Goal: Connect with others: Connect with others

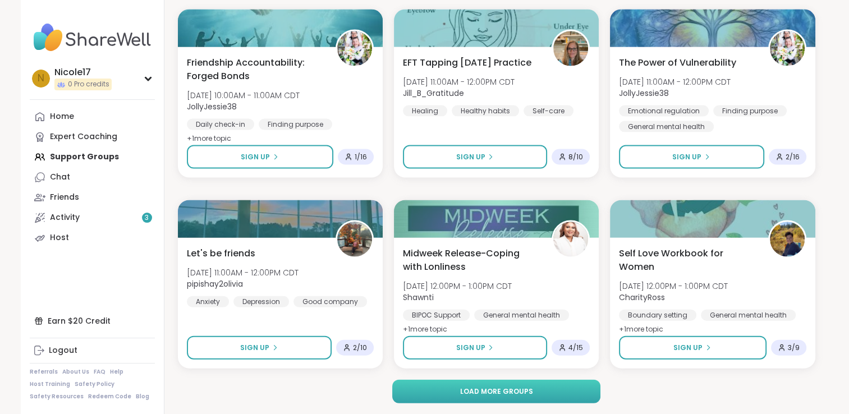
click at [473, 389] on span "Load more groups" at bounding box center [495, 392] width 73 height 10
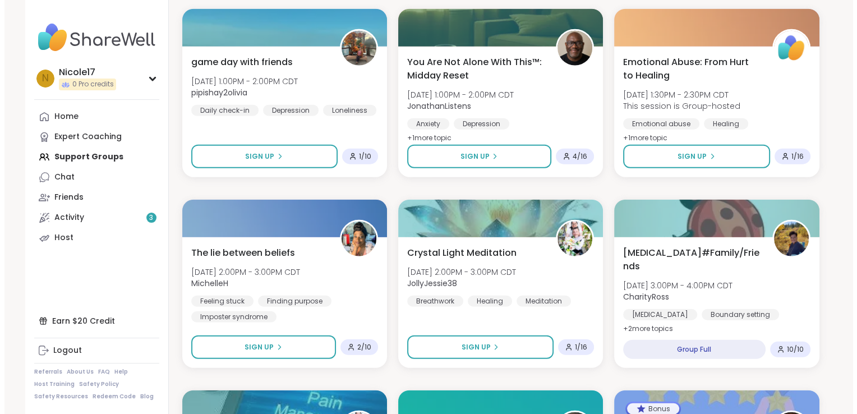
scroll to position [7012, 0]
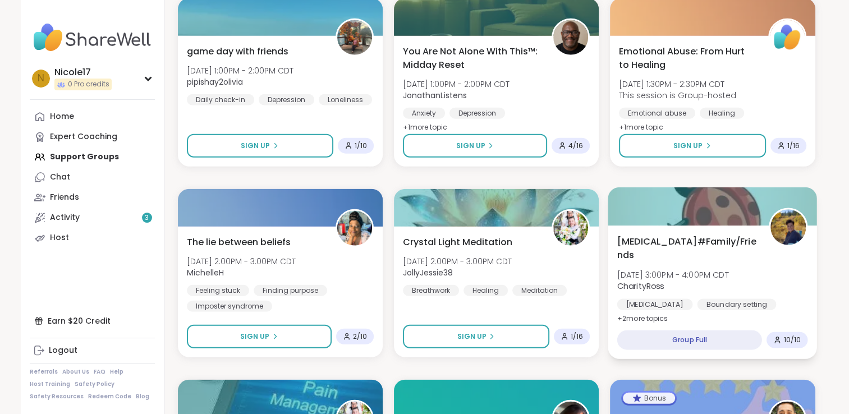
click at [679, 279] on span "[DATE] 3:00PM - 4:00PM CDT" at bounding box center [673, 274] width 112 height 11
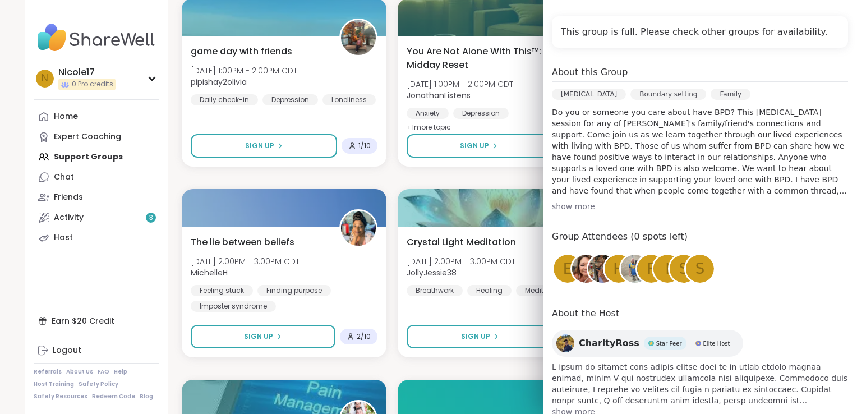
scroll to position [255, 0]
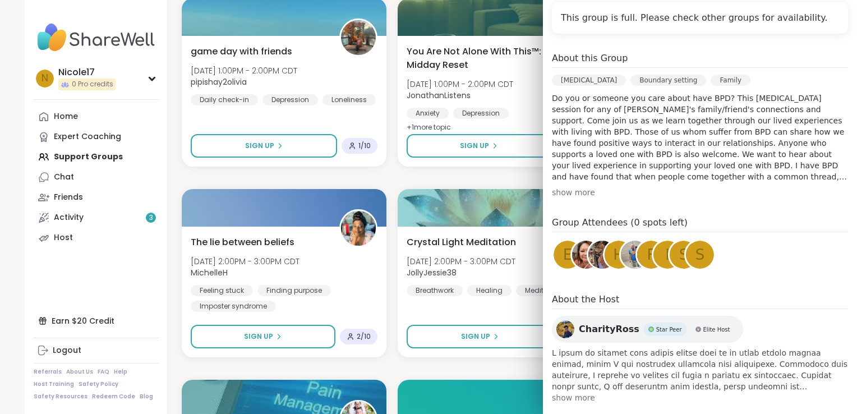
click at [578, 401] on span "show more" at bounding box center [700, 397] width 296 height 11
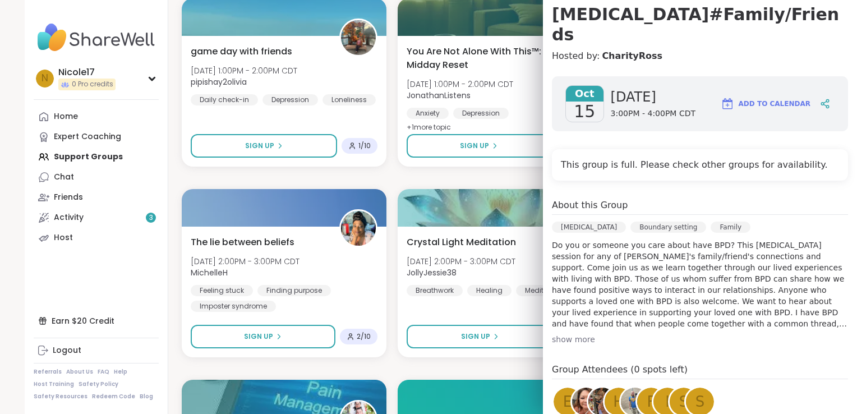
scroll to position [87, 0]
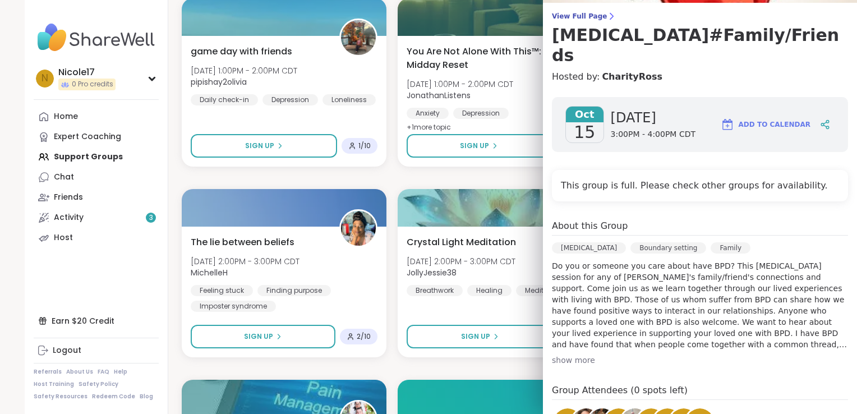
click at [146, 279] on nav "N Nicole17 0 Pro credits Profile Membership Settings Help Home Expert Coaching …" at bounding box center [97, 207] width 144 height 414
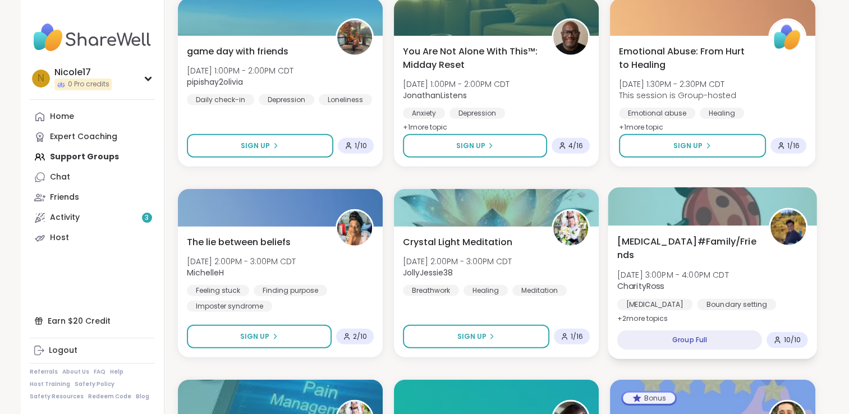
click at [657, 320] on span "+ 2 more topic s" at bounding box center [642, 318] width 51 height 9
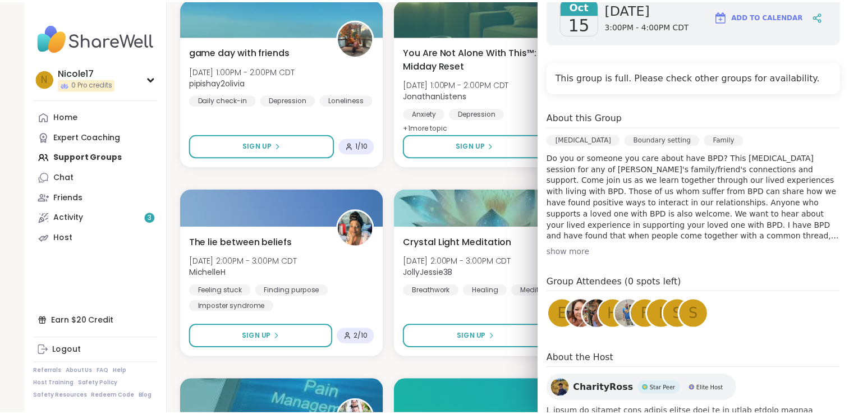
scroll to position [0, 0]
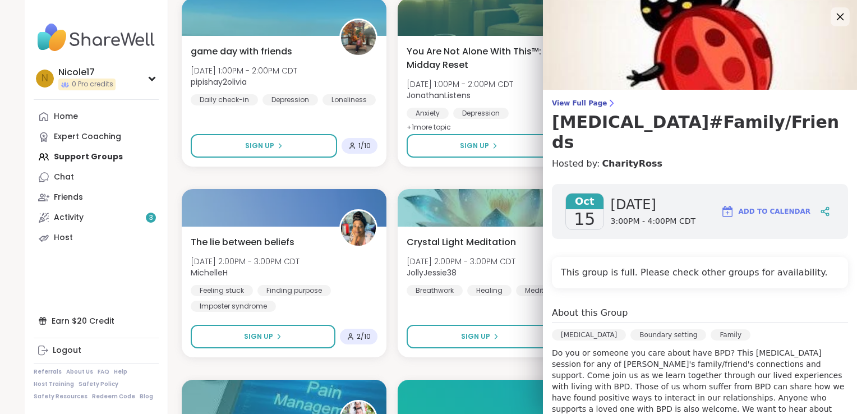
click at [833, 19] on icon at bounding box center [840, 17] width 14 height 14
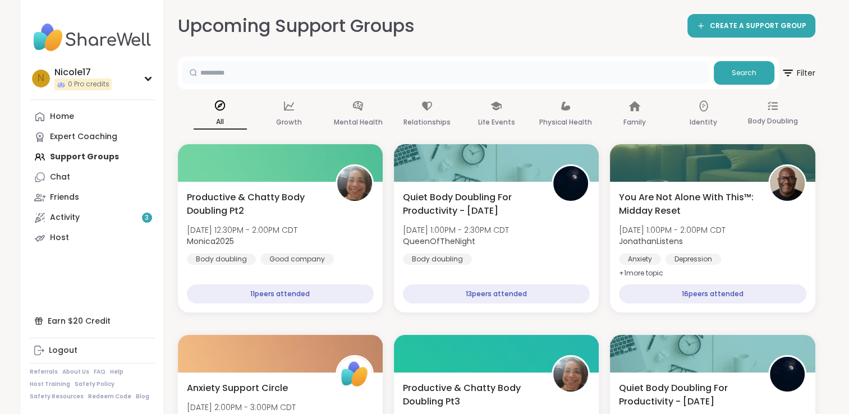
click at [259, 73] on input "text" at bounding box center [445, 72] width 527 height 22
type input "***"
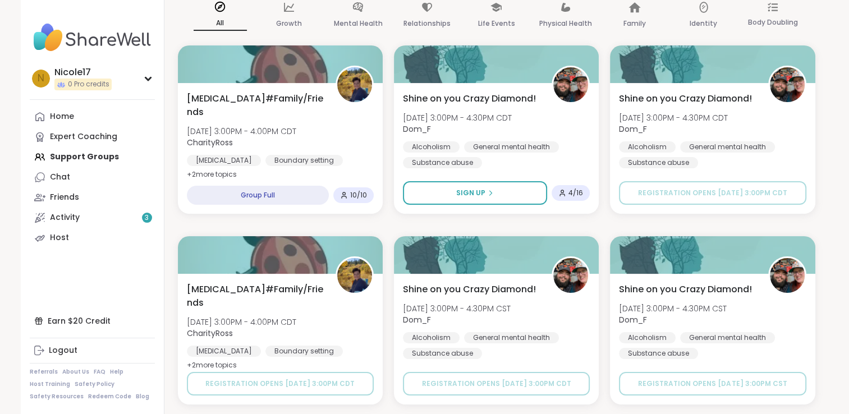
scroll to position [100, 0]
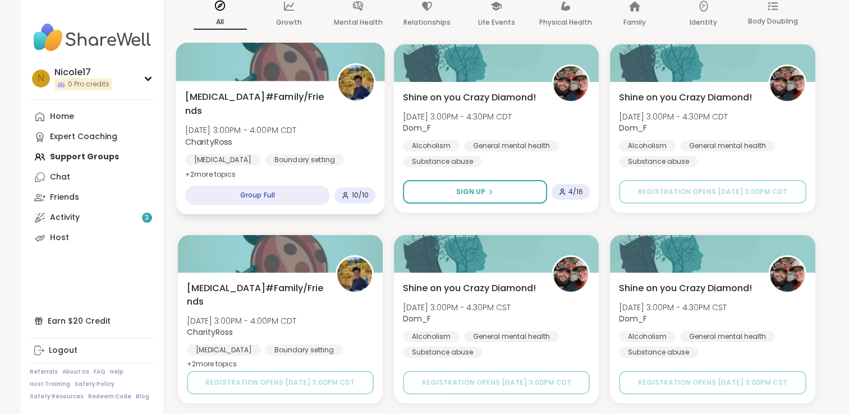
click at [272, 186] on div "Group Full" at bounding box center [257, 196] width 145 height 20
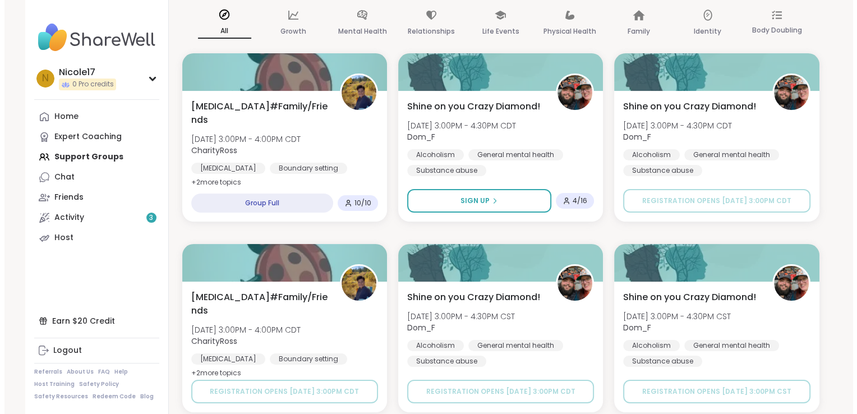
scroll to position [0, 0]
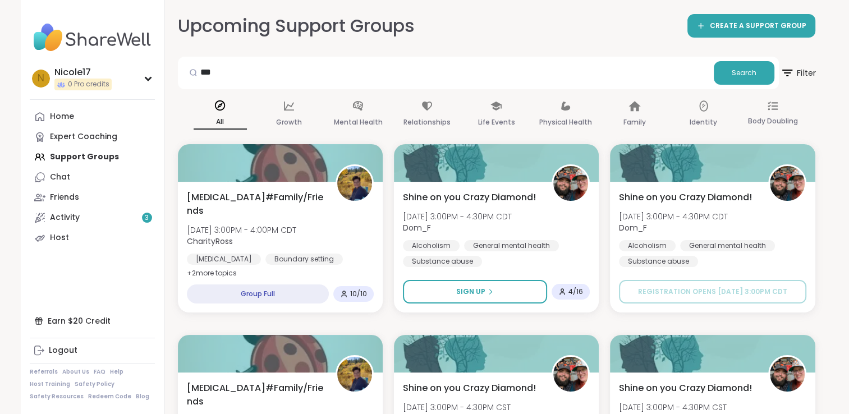
click at [789, 77] on icon at bounding box center [787, 73] width 14 height 14
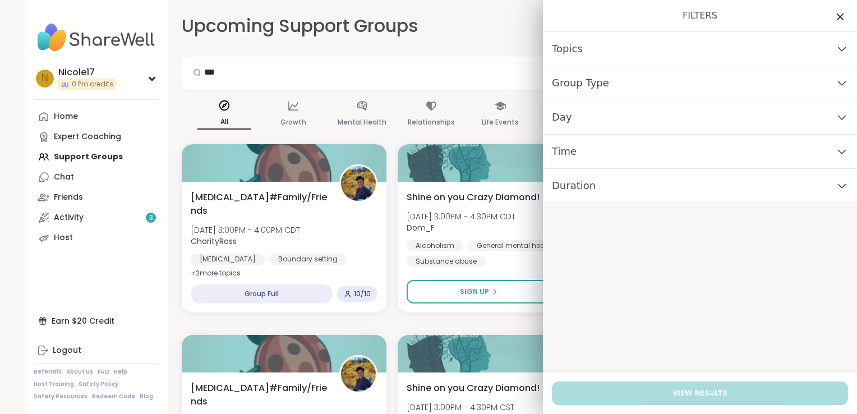
click at [838, 85] on icon at bounding box center [841, 84] width 7 height 4
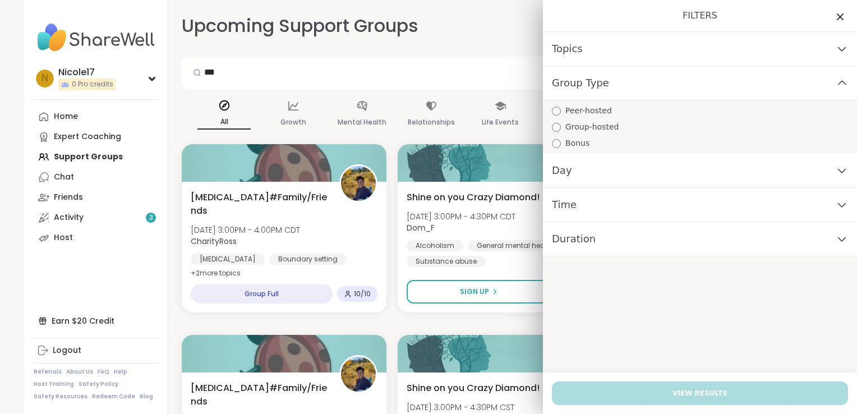
click at [836, 81] on icon at bounding box center [842, 83] width 12 height 8
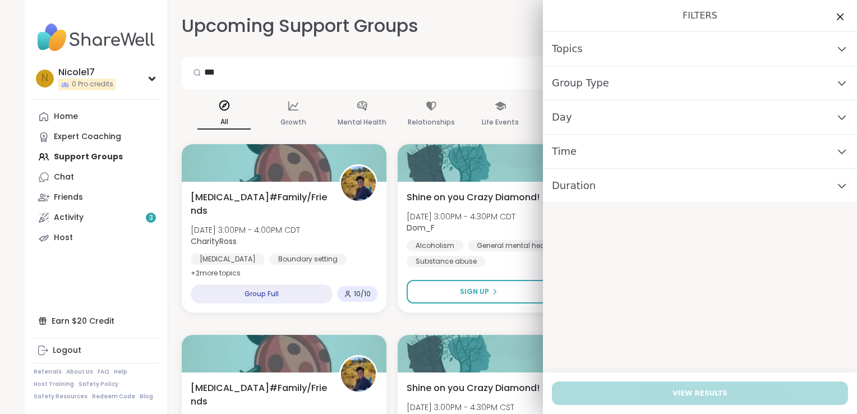
click at [832, 43] on div "Topics" at bounding box center [700, 49] width 314 height 34
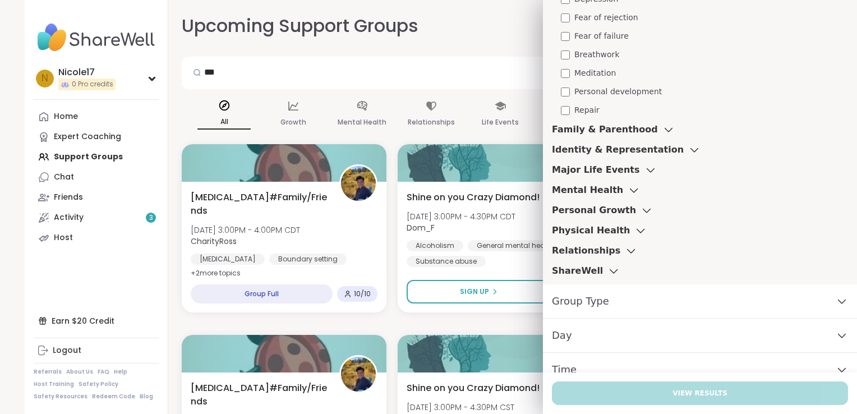
scroll to position [487, 0]
click at [608, 271] on icon at bounding box center [614, 272] width 12 height 8
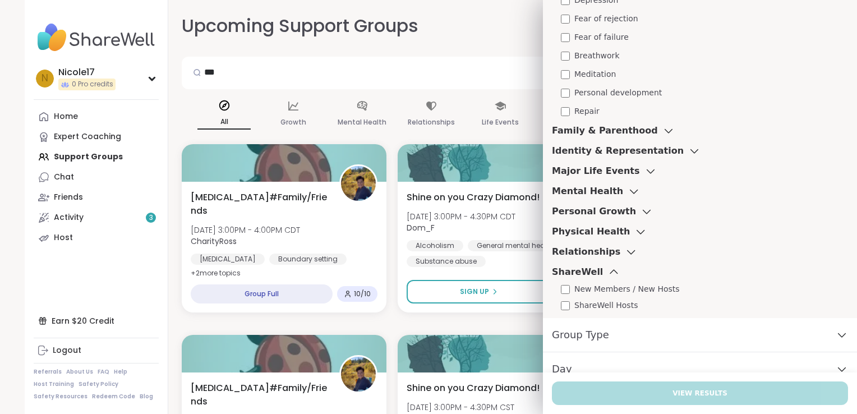
click at [625, 252] on icon at bounding box center [631, 252] width 12 height 8
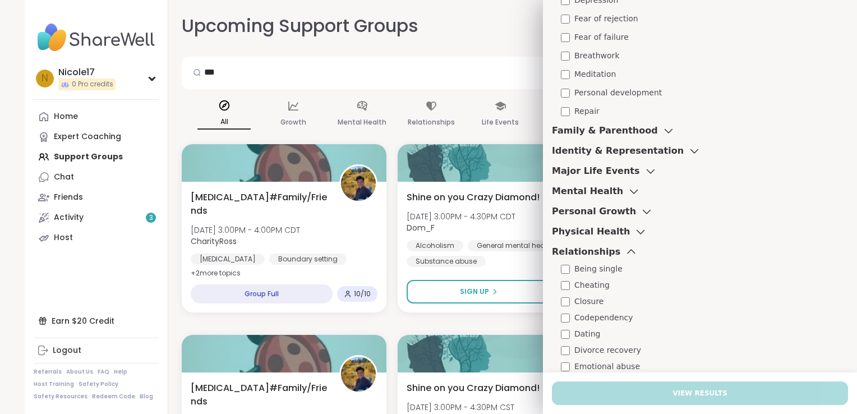
click at [634, 231] on icon at bounding box center [640, 232] width 12 height 8
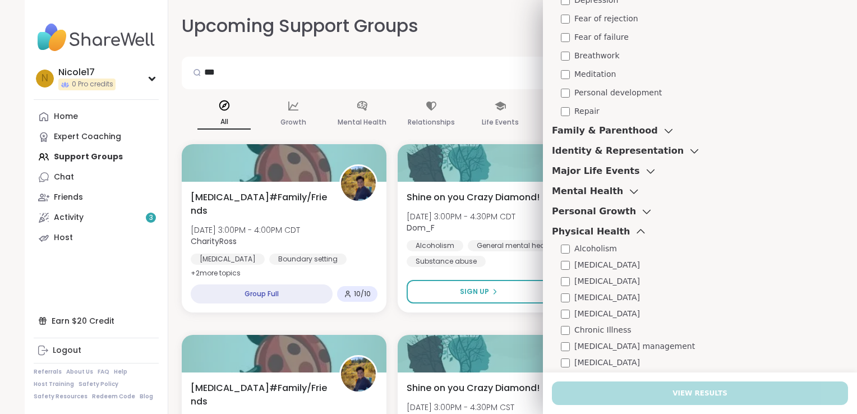
click at [610, 195] on div "Mental Health" at bounding box center [596, 191] width 89 height 13
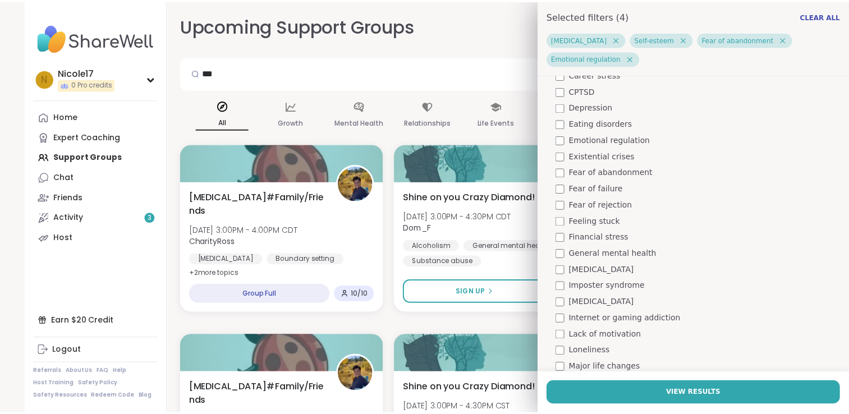
scroll to position [910, 0]
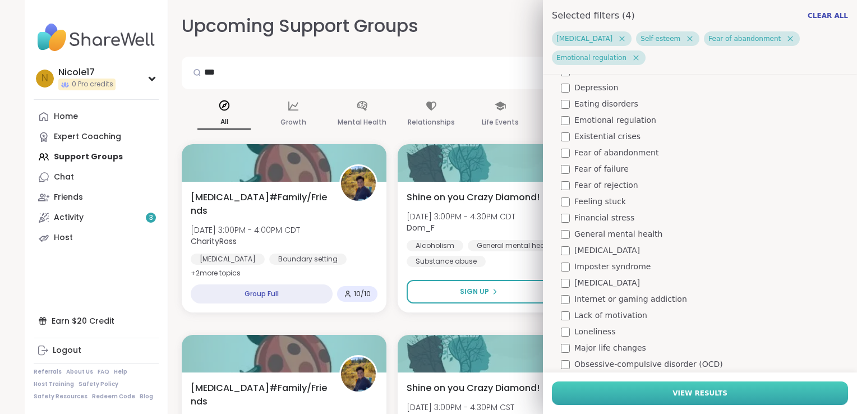
click at [711, 387] on button "View Results" at bounding box center [700, 393] width 296 height 24
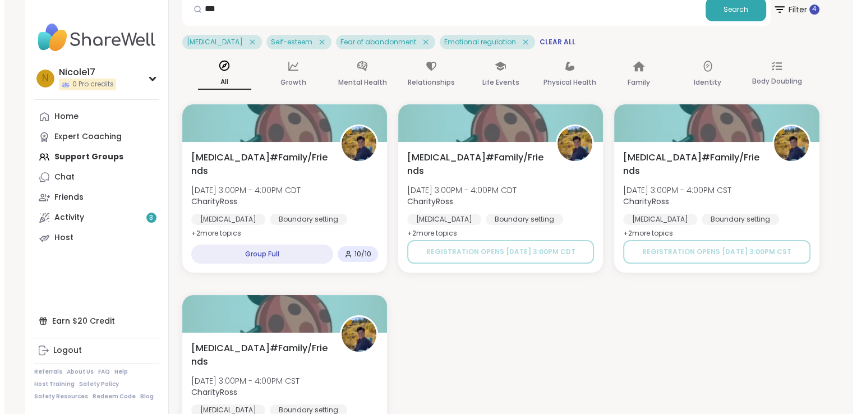
scroll to position [54, 0]
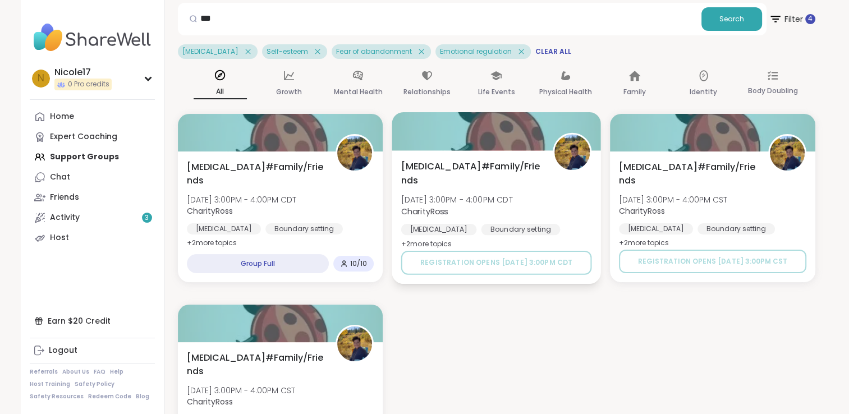
click at [436, 228] on div "[MEDICAL_DATA]" at bounding box center [439, 229] width 76 height 11
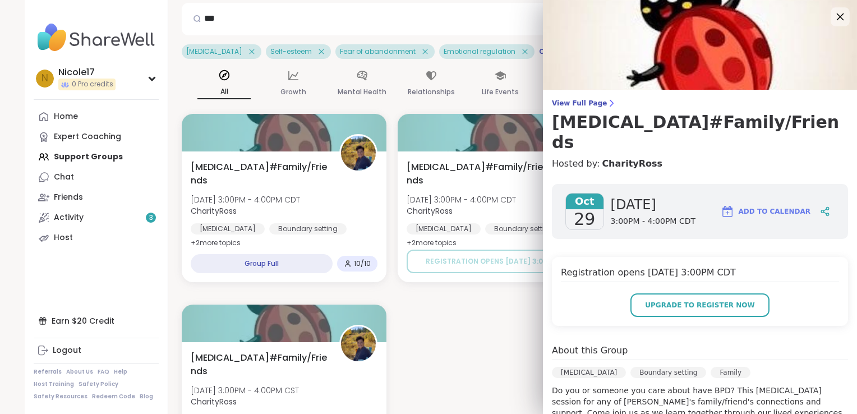
click at [833, 12] on icon at bounding box center [840, 17] width 14 height 14
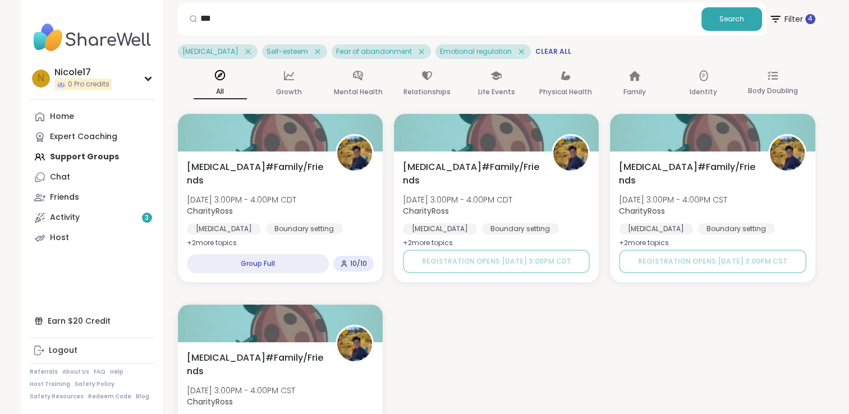
click at [426, 48] on icon at bounding box center [421, 52] width 10 height 10
click at [323, 49] on icon at bounding box center [317, 52] width 10 height 10
click at [353, 50] on icon at bounding box center [348, 52] width 10 height 10
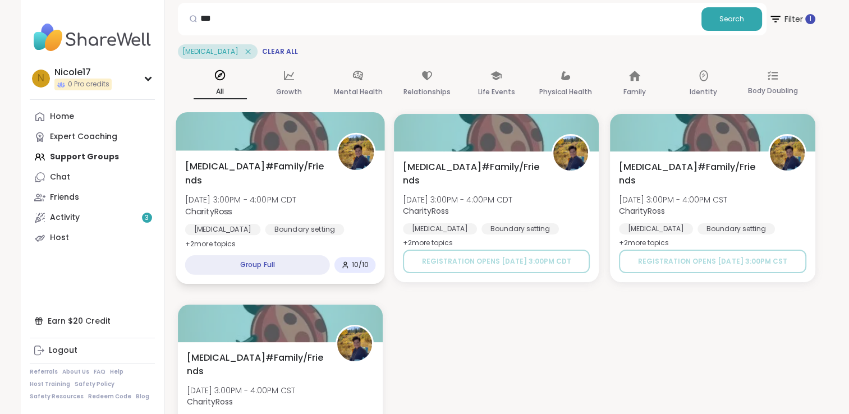
click at [356, 140] on img at bounding box center [355, 152] width 35 height 35
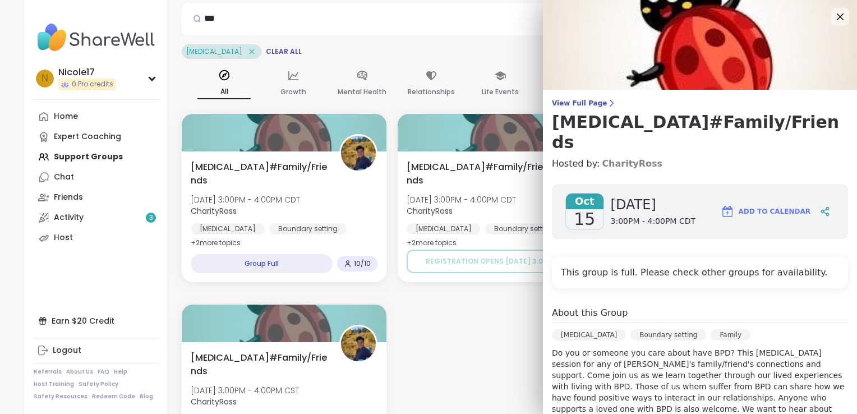
click at [619, 163] on link "CharityRoss" at bounding box center [632, 163] width 61 height 13
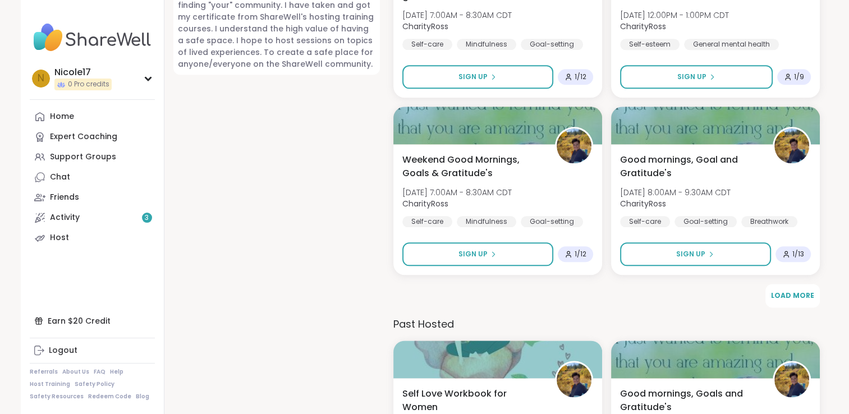
scroll to position [1304, 0]
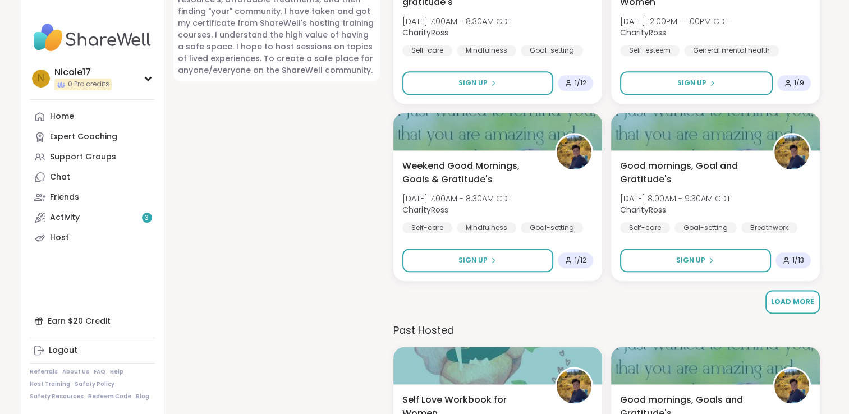
click at [803, 302] on span "Load More" at bounding box center [792, 302] width 43 height 10
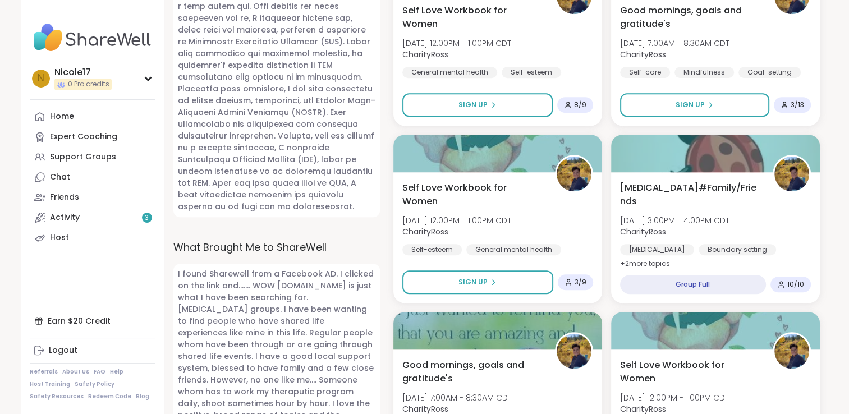
scroll to position [763, 0]
